Goal: Information Seeking & Learning: Understand process/instructions

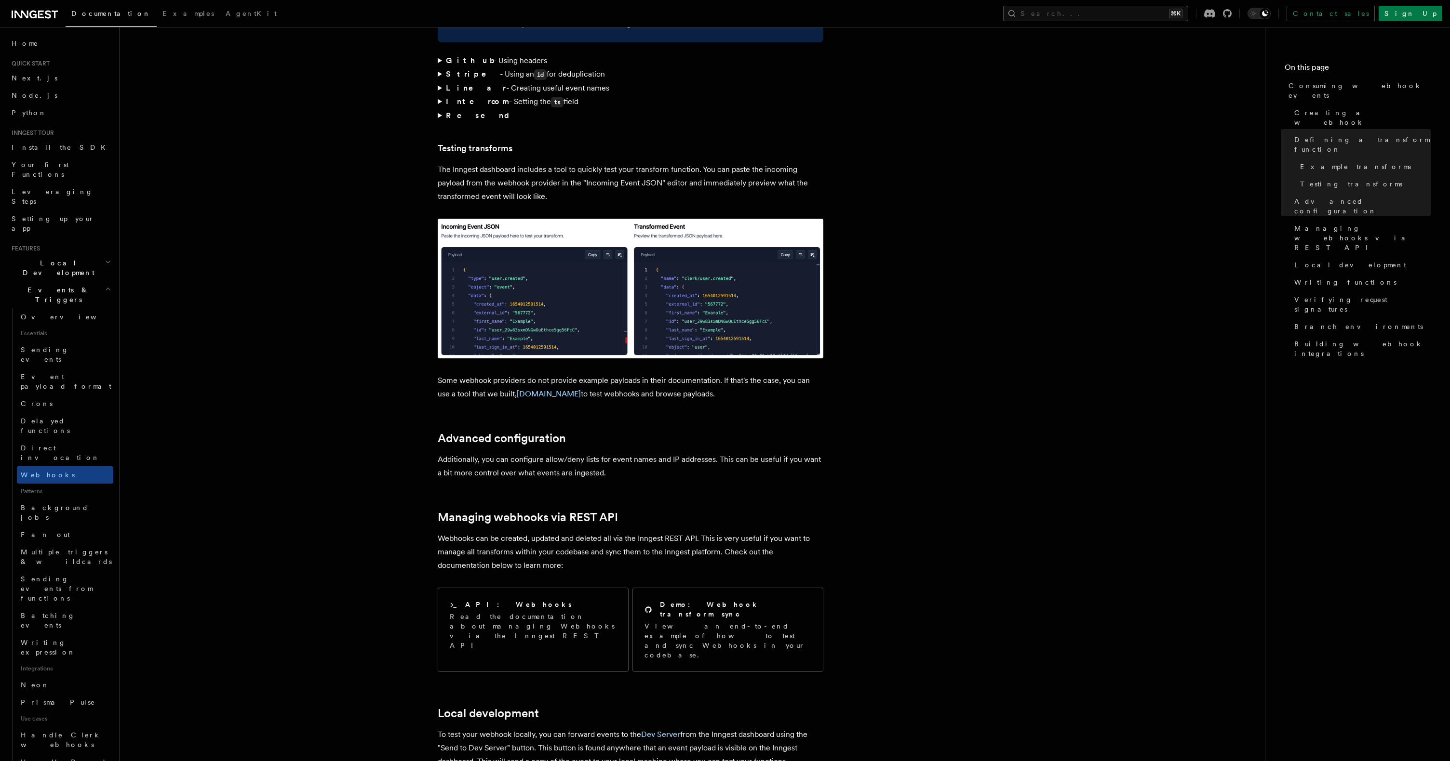
scroll to position [1704, 0]
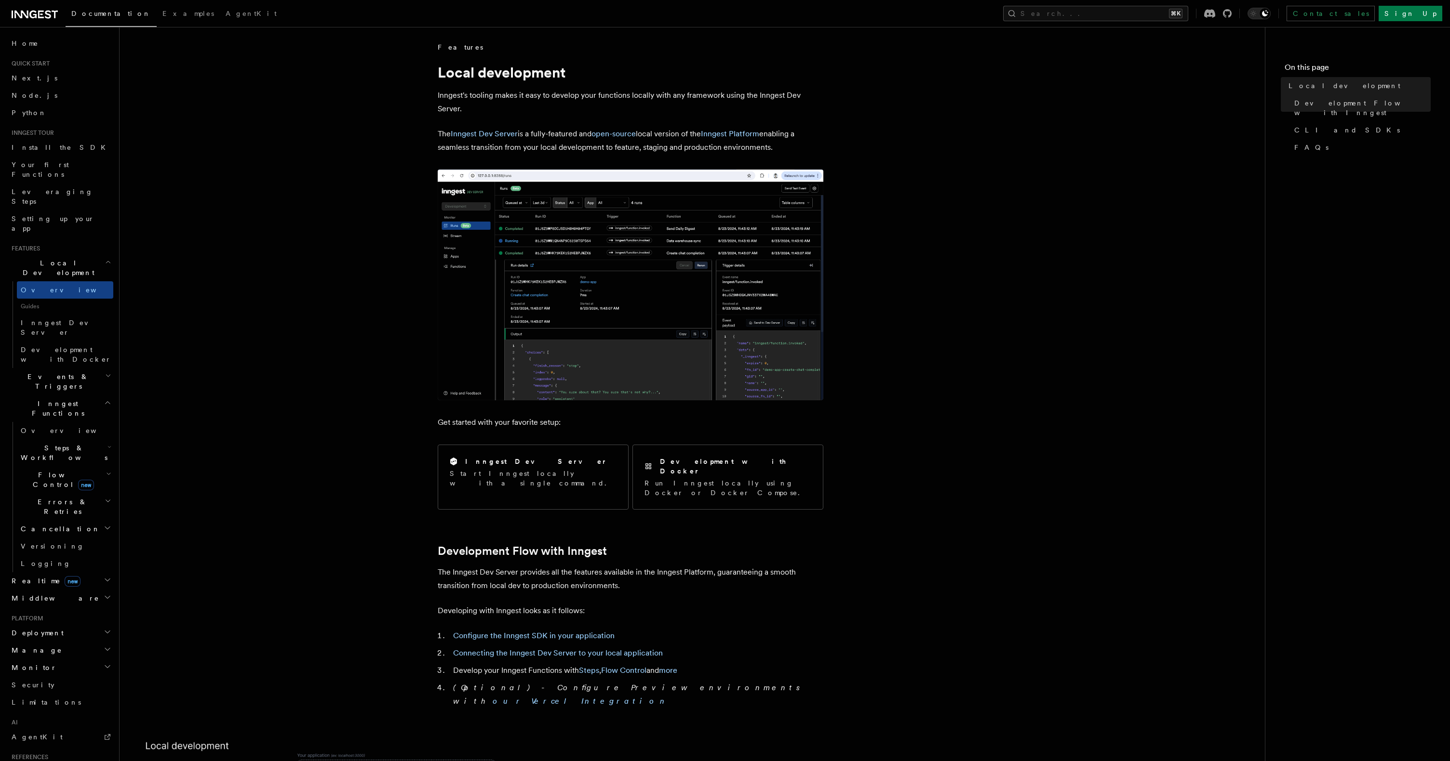
scroll to position [101, 0]
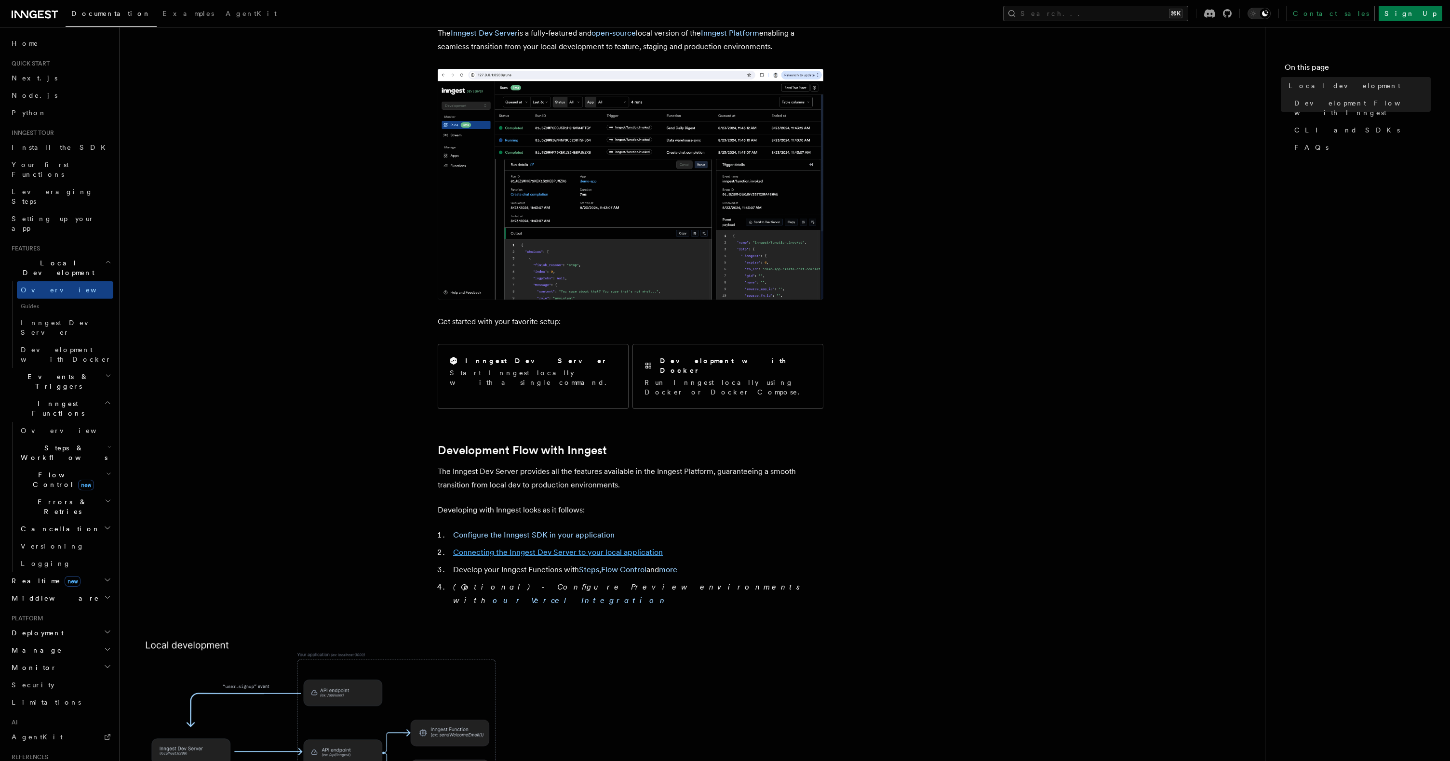
click at [592, 548] on link "Connecting the Inngest Dev Server to your local application" at bounding box center [558, 552] width 210 height 9
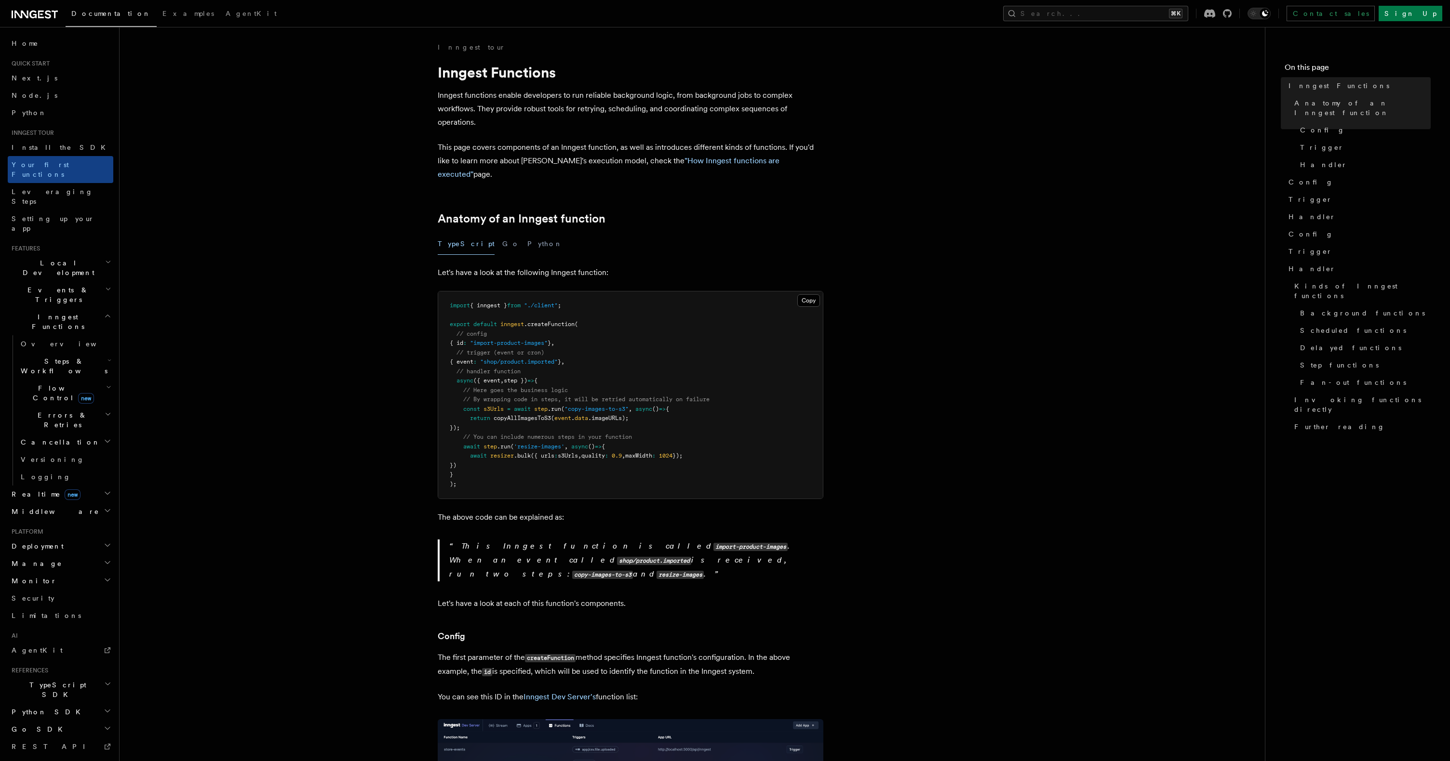
scroll to position [659, 0]
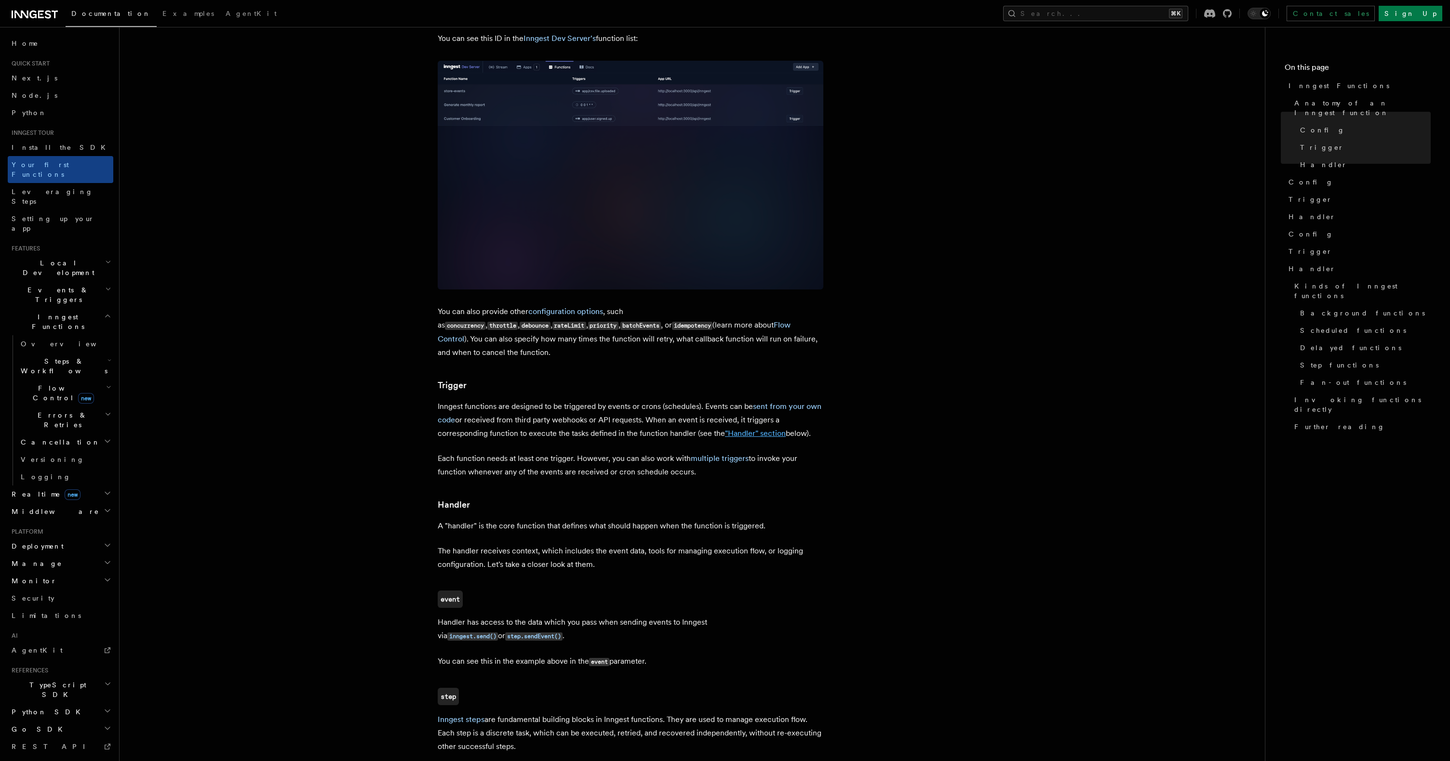
click at [758, 429] on link ""Handler" section" at bounding box center [755, 433] width 61 height 9
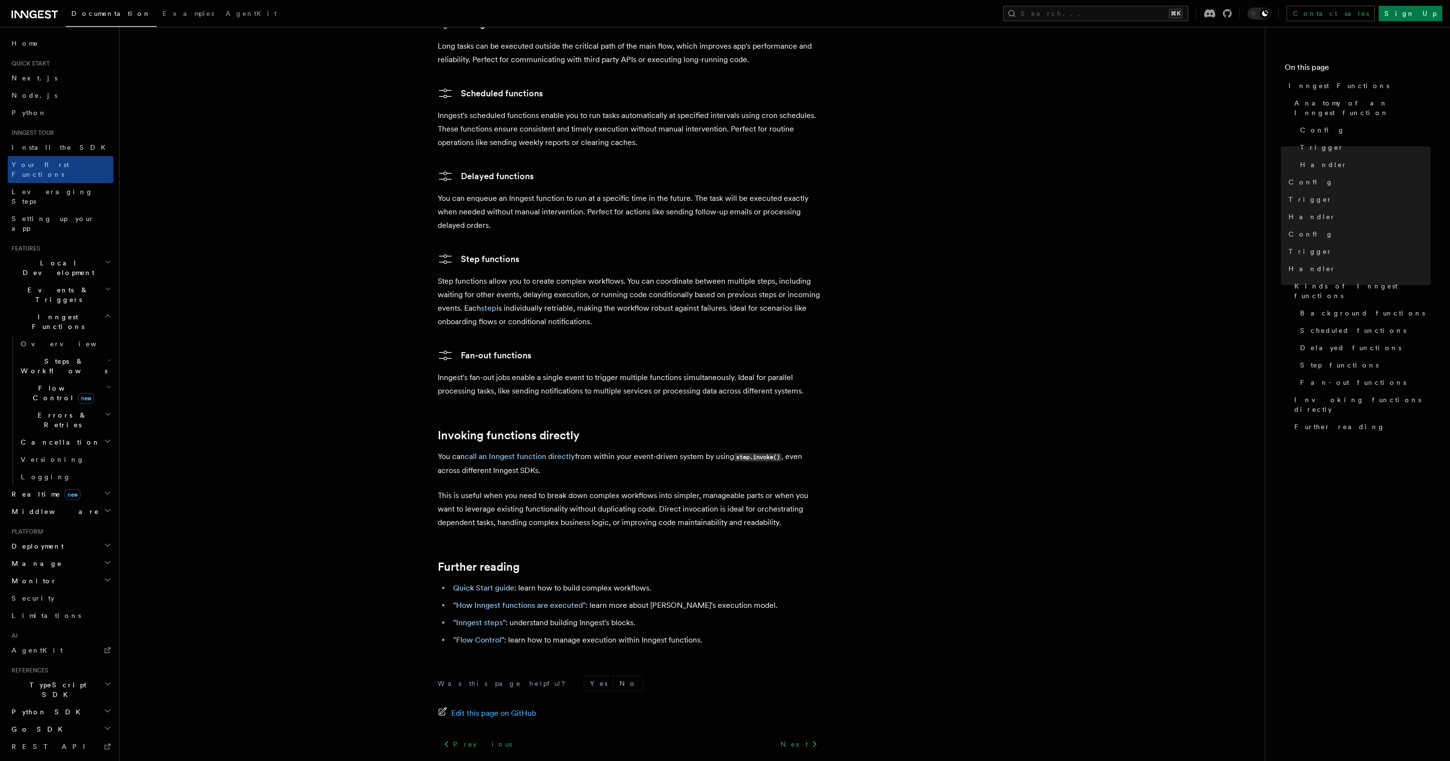
scroll to position [10, 0]
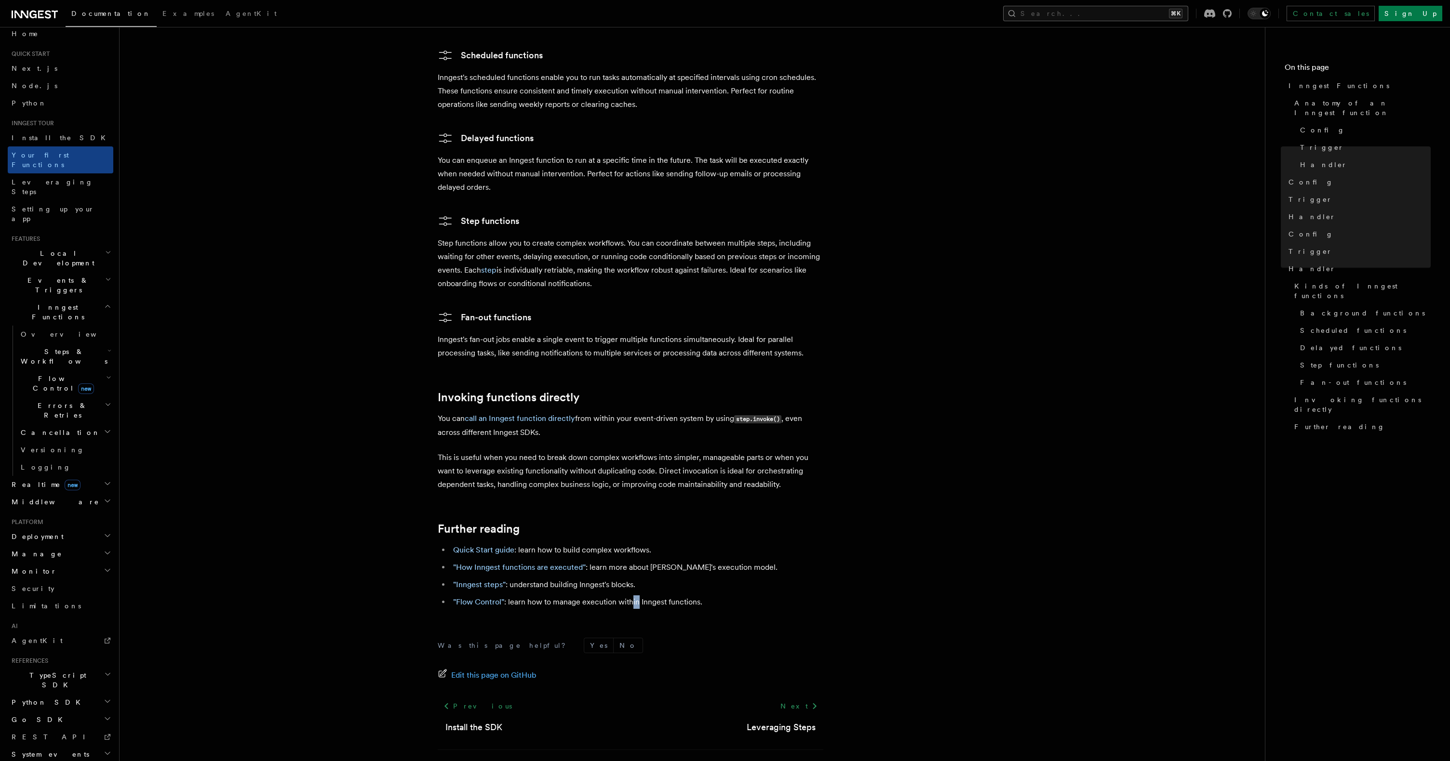
click at [1095, 20] on button "Search... ⌘K" at bounding box center [1095, 13] width 185 height 15
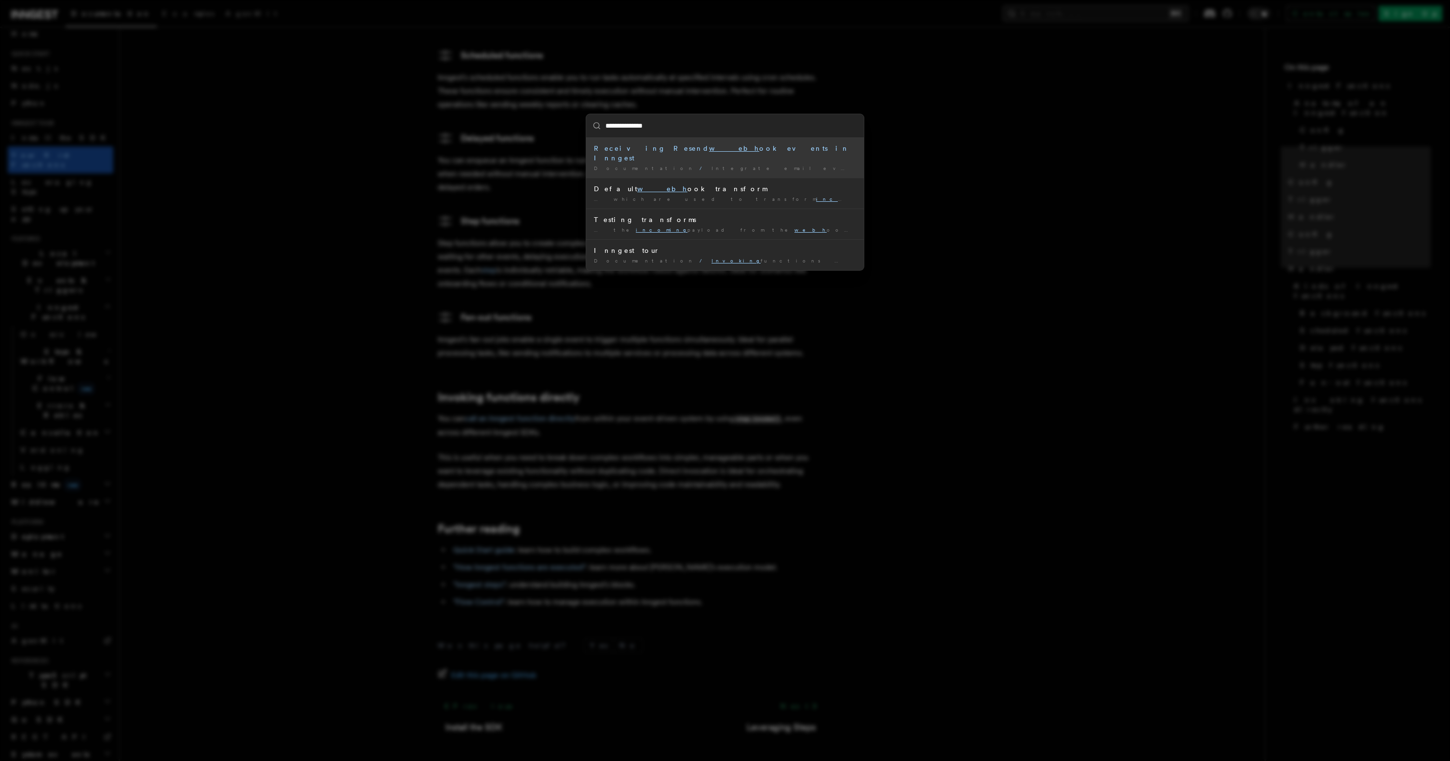
type input "**********"
click at [777, 227] on div "… the incoming payload from the webhook provider in the " Incoming …" at bounding box center [725, 230] width 262 height 7
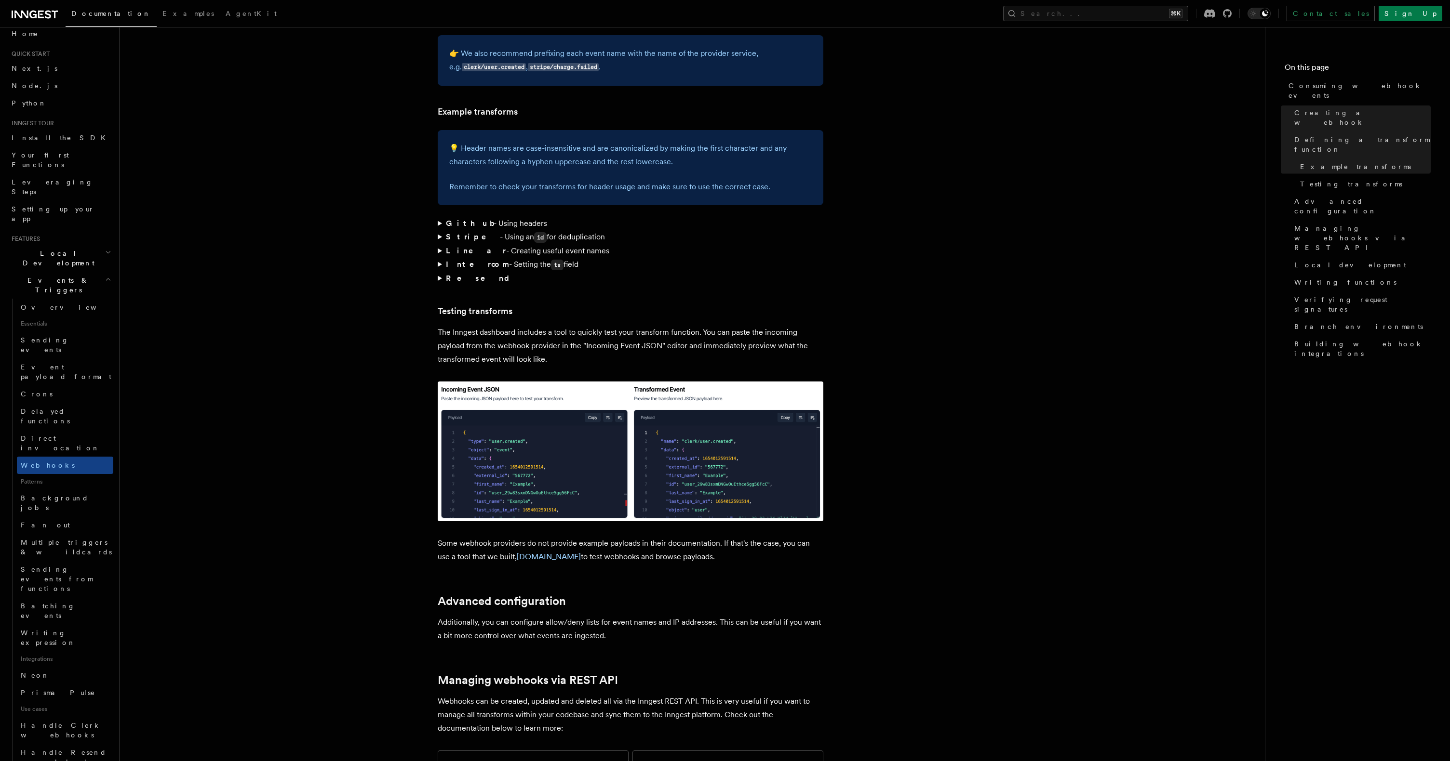
scroll to position [1396, 0]
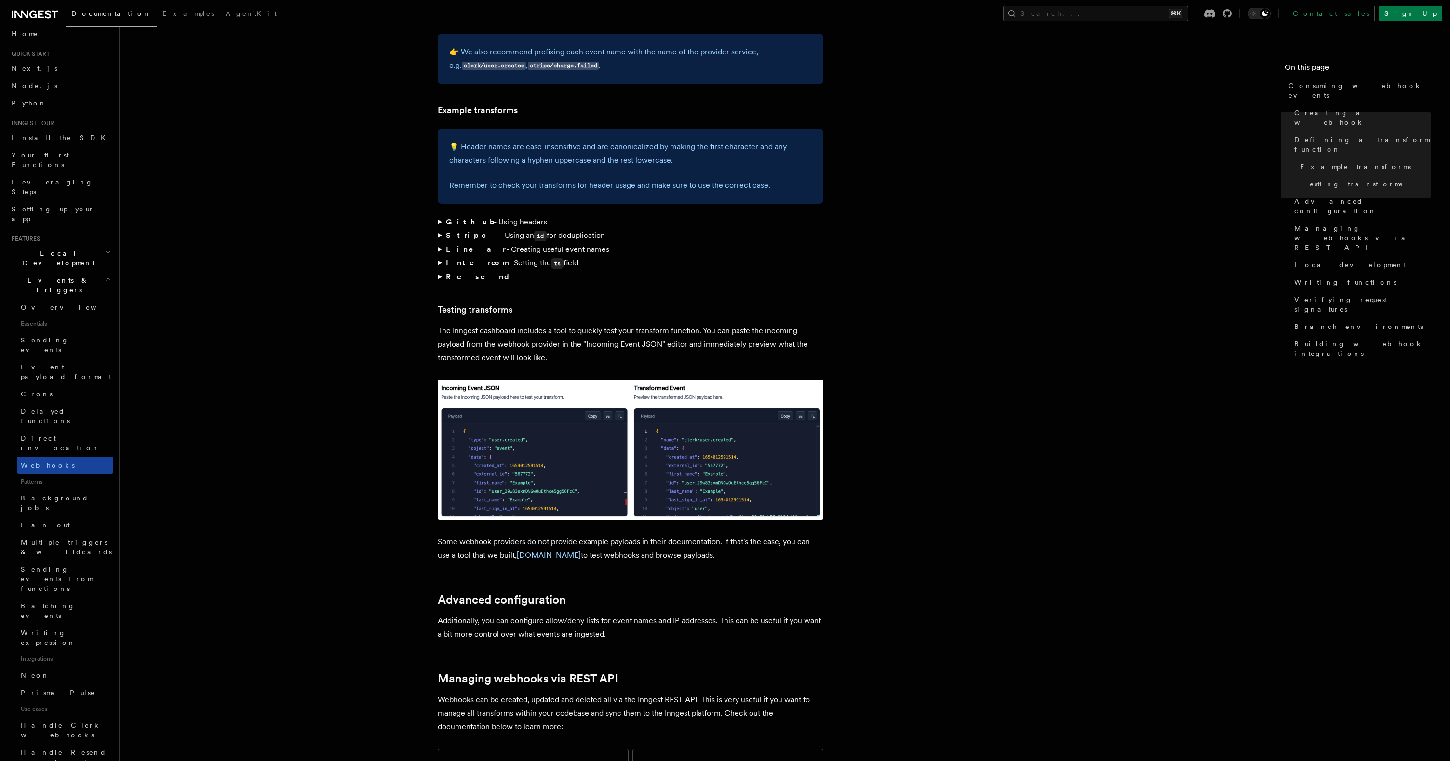
click at [79, 457] on link "Webhooks" at bounding box center [65, 465] width 96 height 17
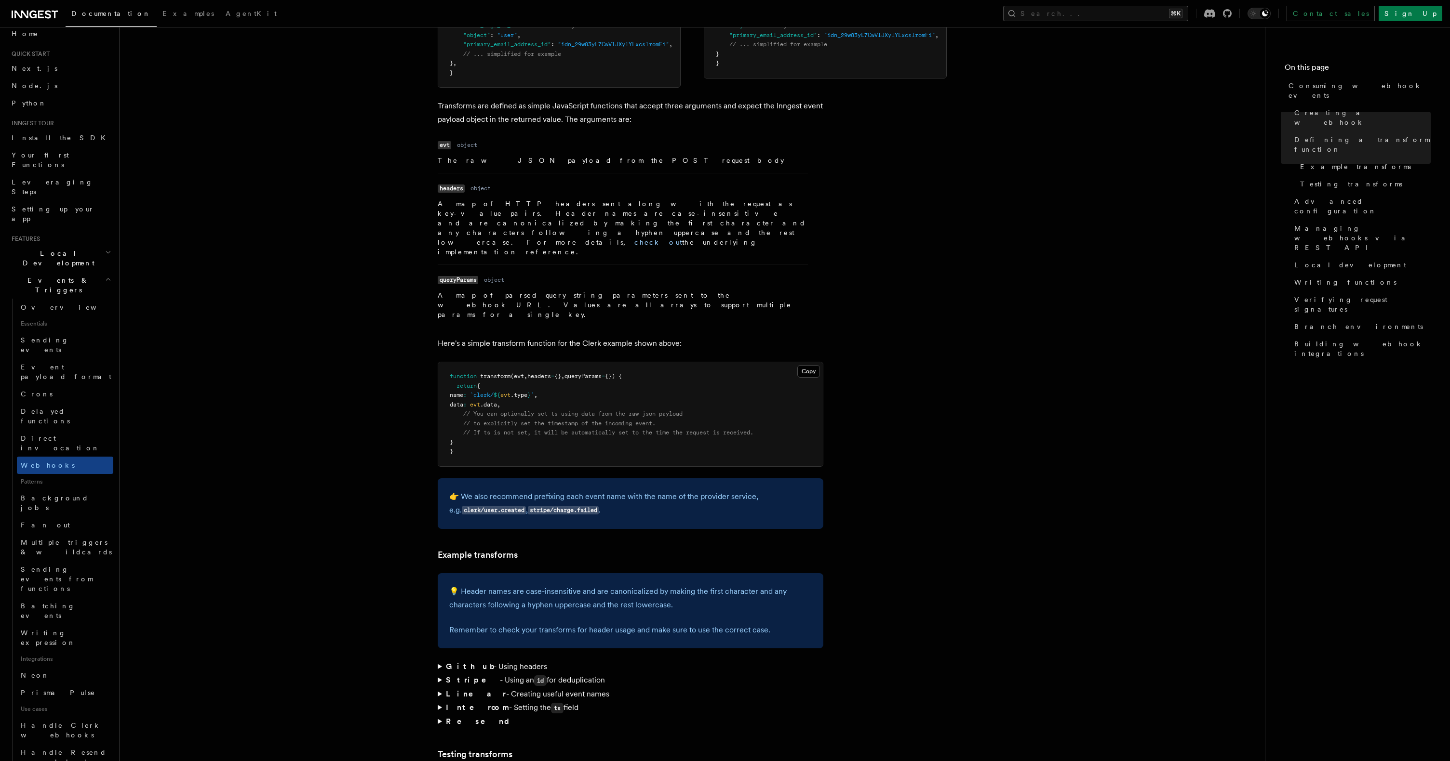
scroll to position [979, 0]
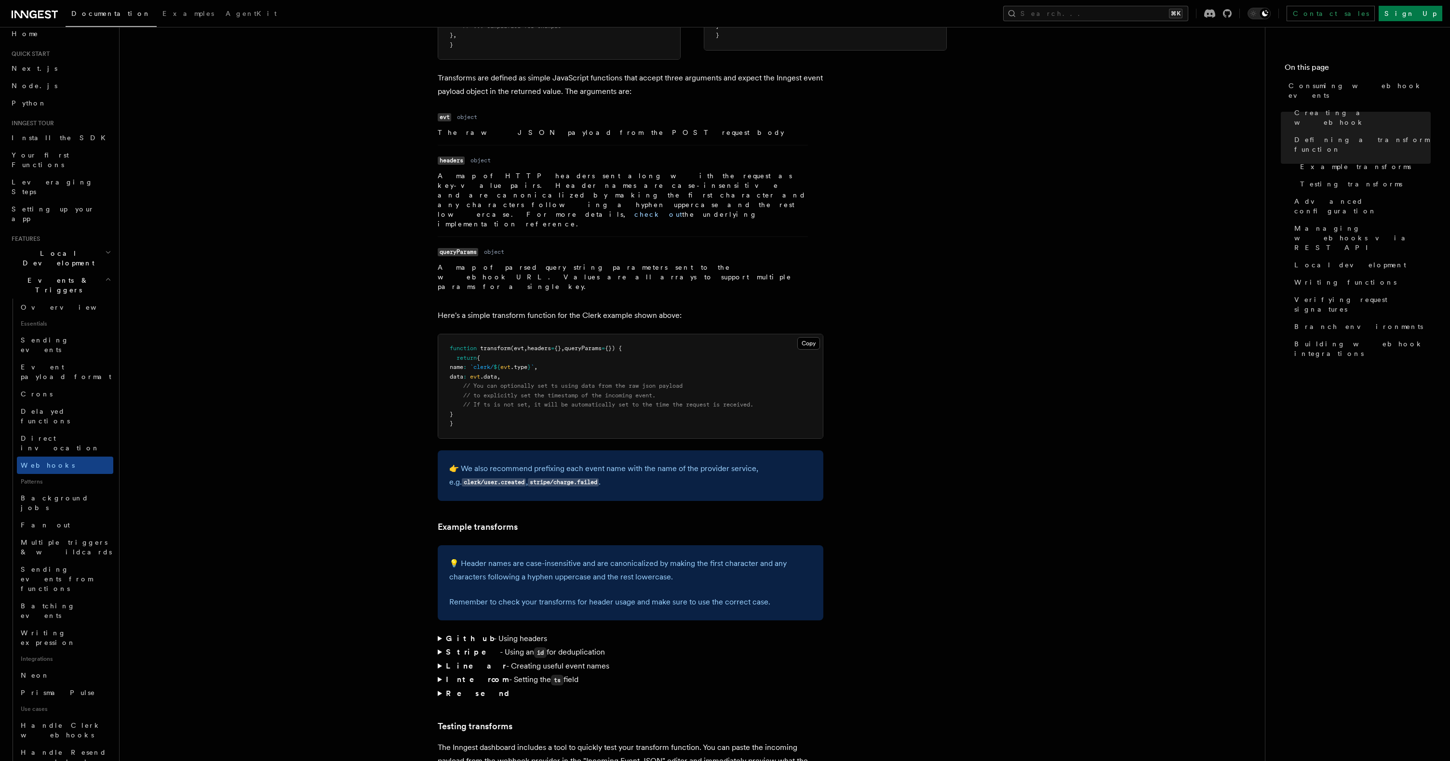
click at [439, 646] on summary "Stripe - Using an id for deduplication" at bounding box center [631, 653] width 386 height 14
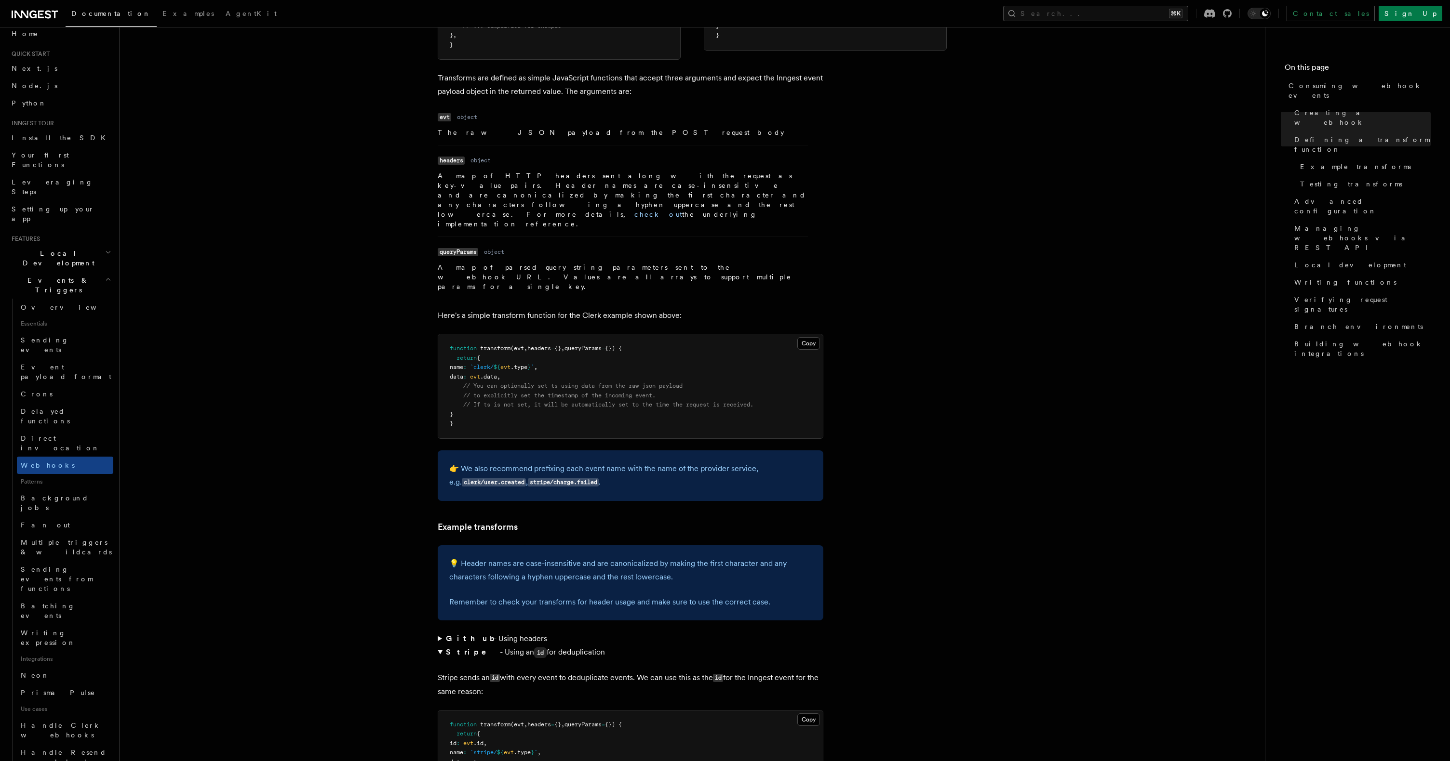
click at [439, 646] on summary "Stripe - Using an id for deduplication" at bounding box center [631, 653] width 386 height 14
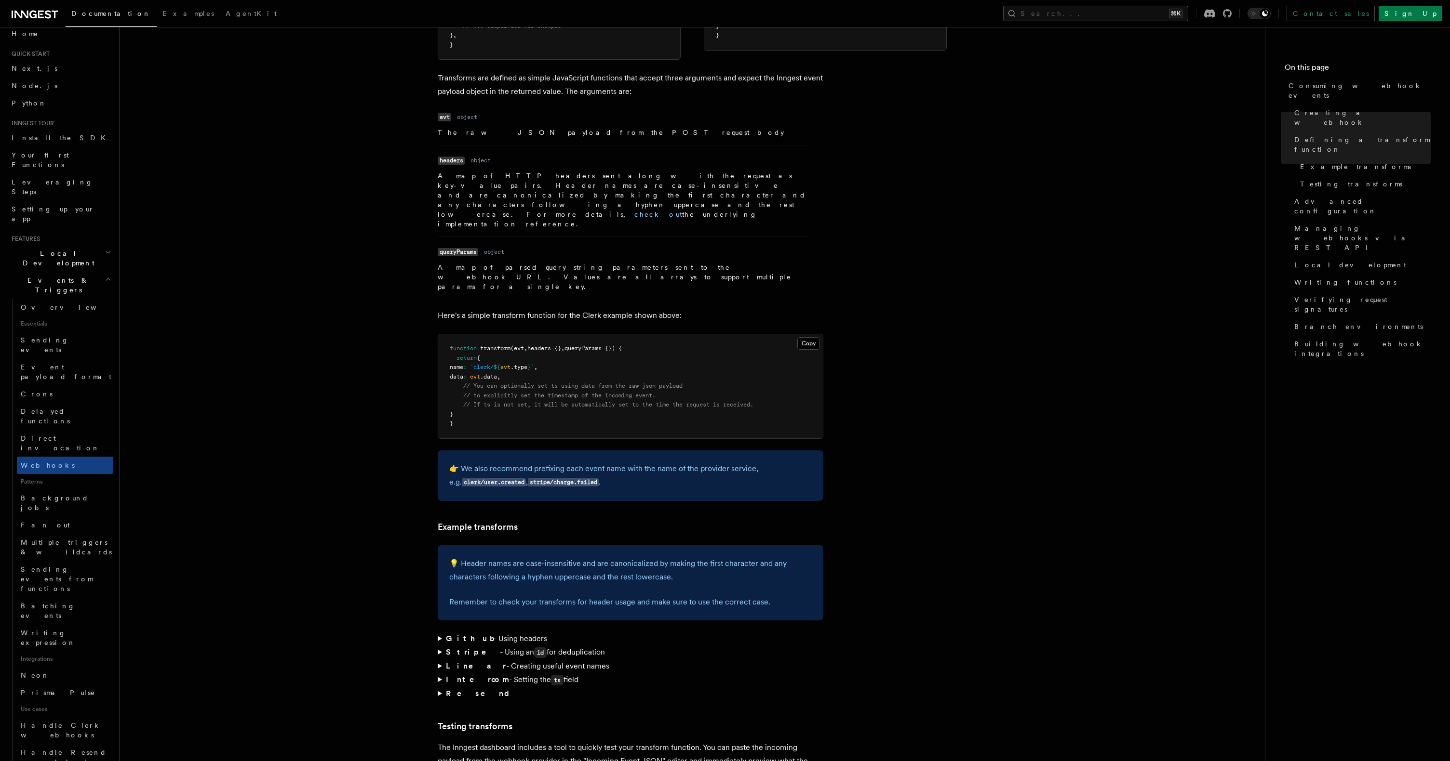
click at [438, 632] on summary "Github - Using headers" at bounding box center [631, 638] width 386 height 13
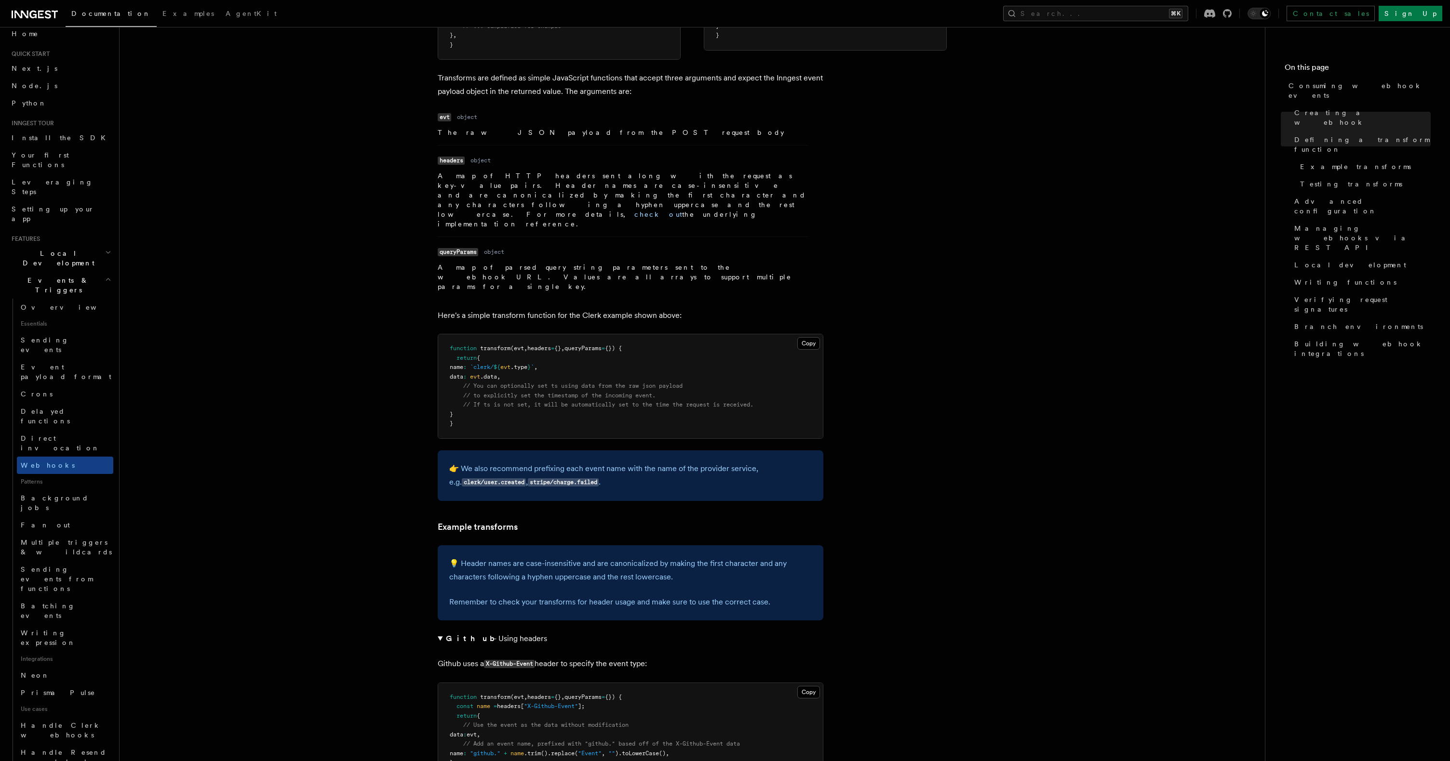
click at [438, 632] on summary "Github - Using headers" at bounding box center [631, 638] width 386 height 13
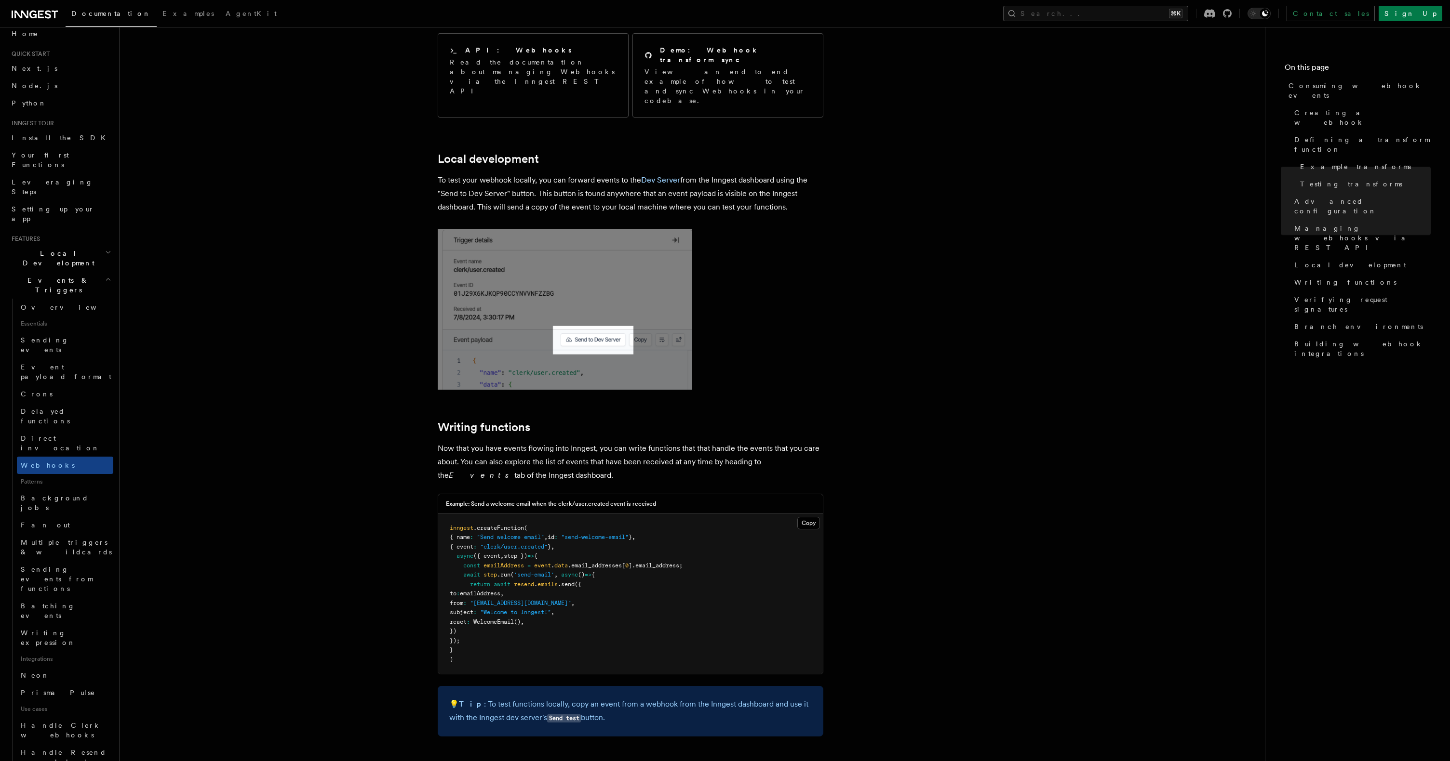
scroll to position [2208, 0]
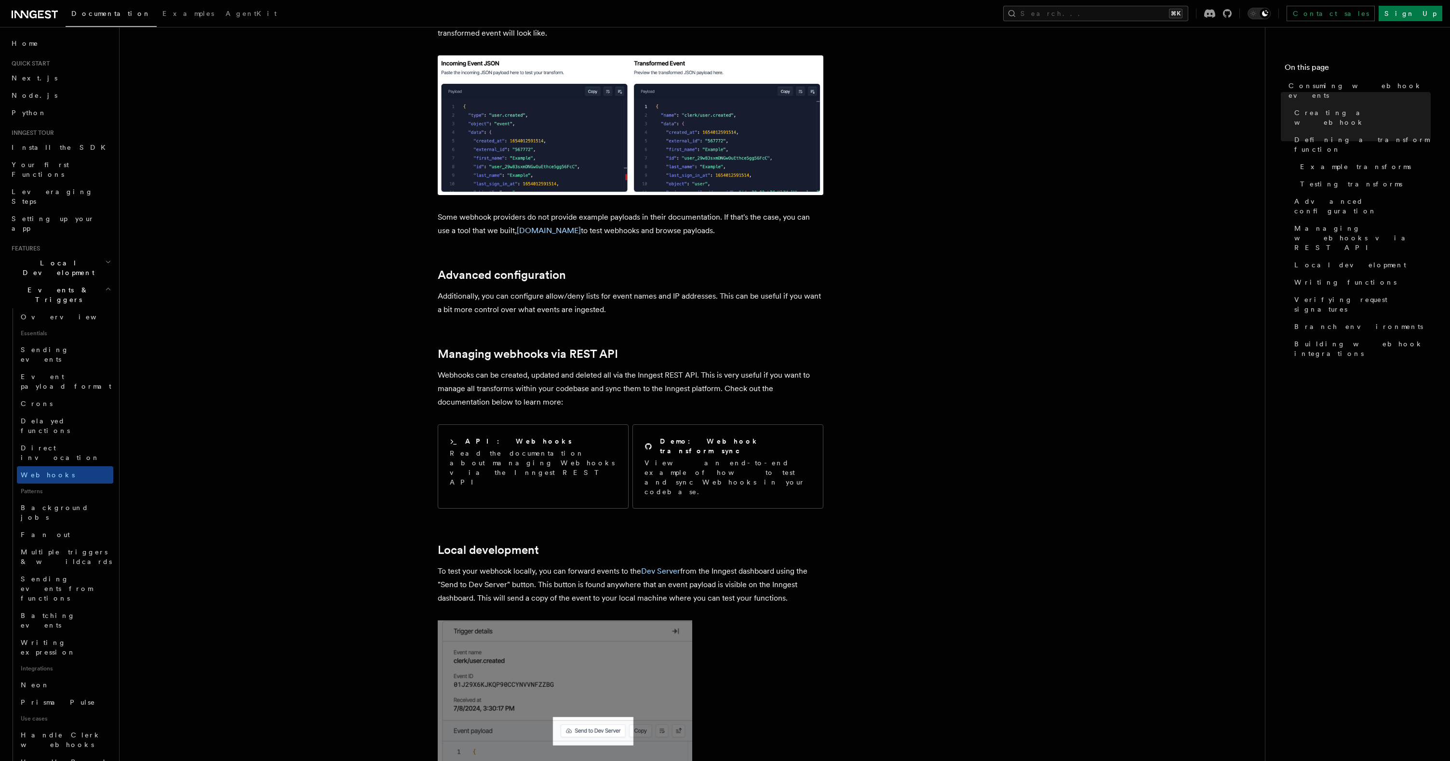
scroll to position [1793, 0]
